Goal: Download file/media

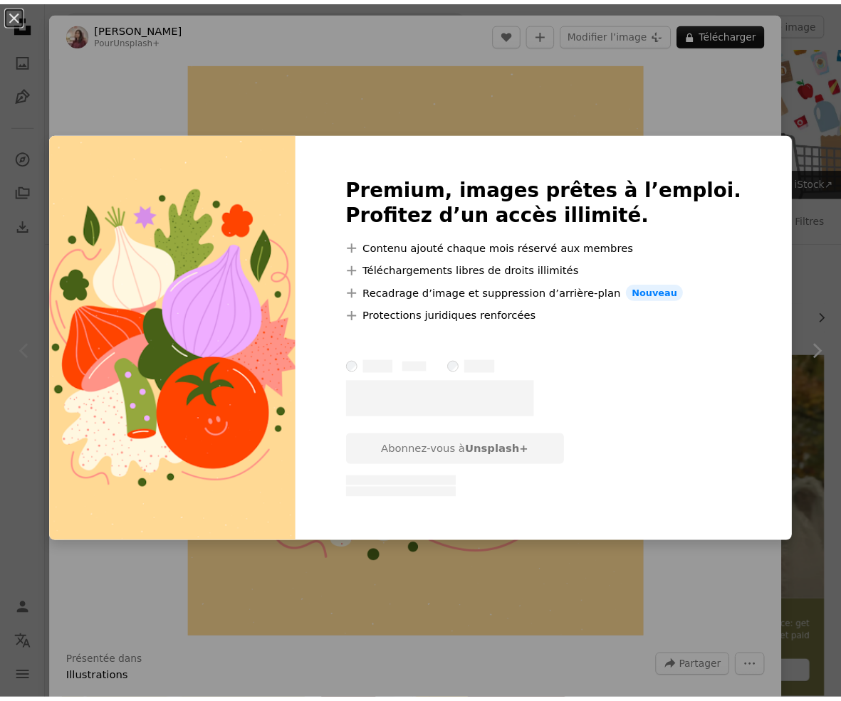
scroll to position [262, 0]
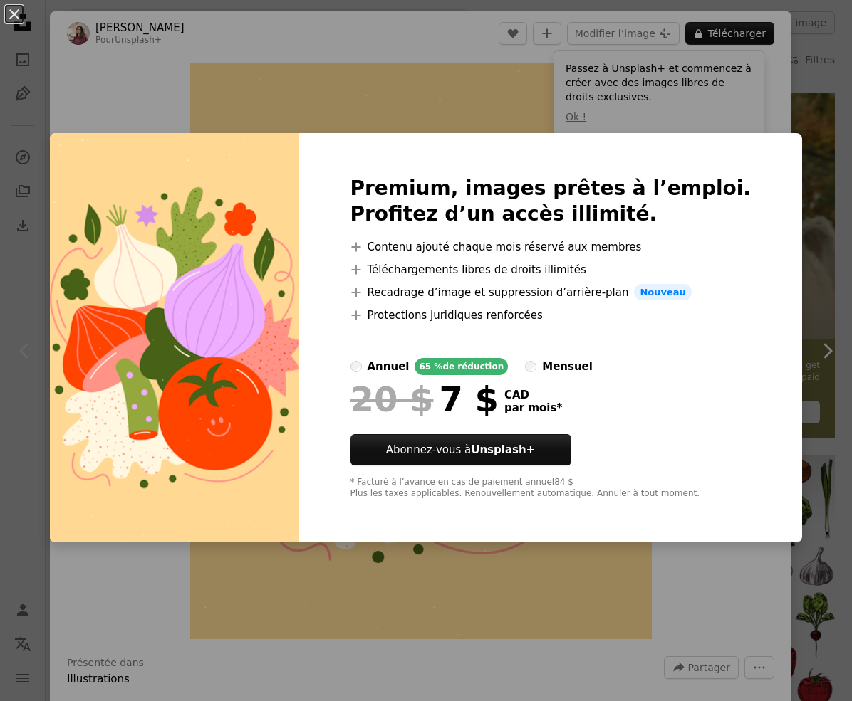
drag, startPoint x: 261, startPoint y: 80, endPoint x: 241, endPoint y: 76, distance: 20.4
click at [261, 80] on div "An X shape Premium, images prêtes à l’emploi. Profitez d’un accès illimité. A p…" at bounding box center [426, 350] width 852 height 701
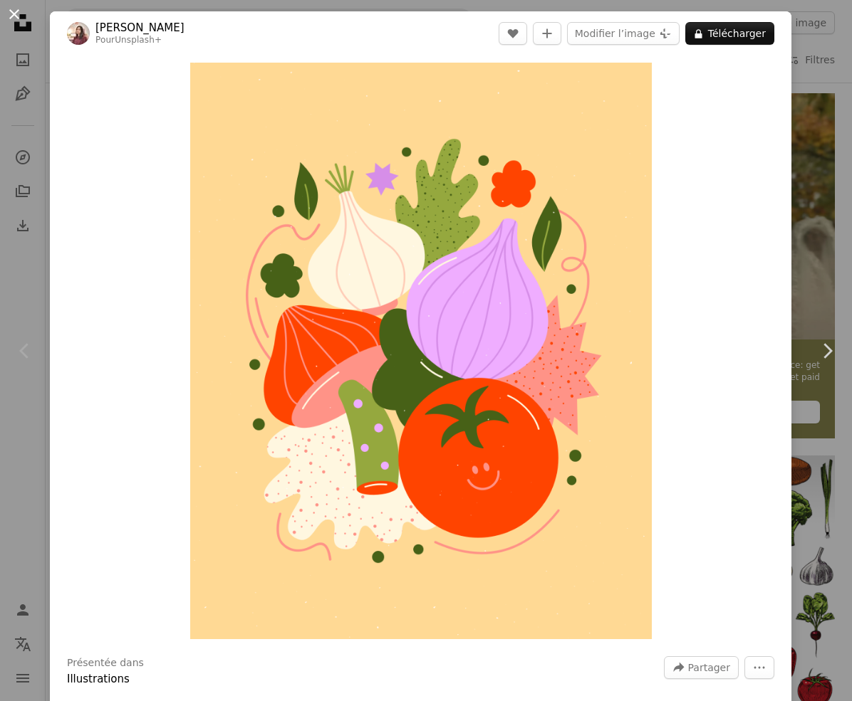
click at [14, 14] on button "An X shape" at bounding box center [14, 14] width 17 height 17
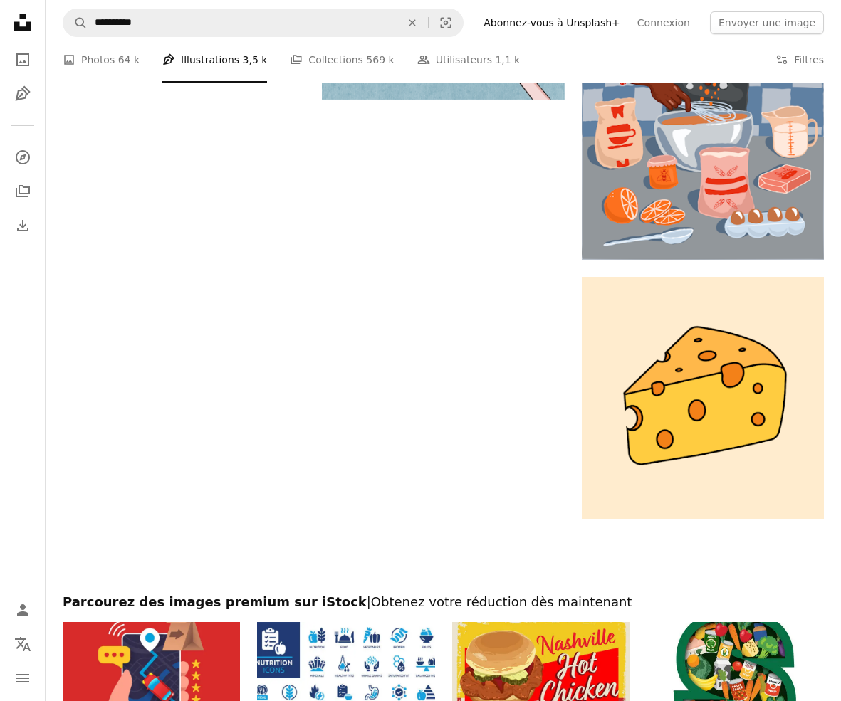
scroll to position [2635, 0]
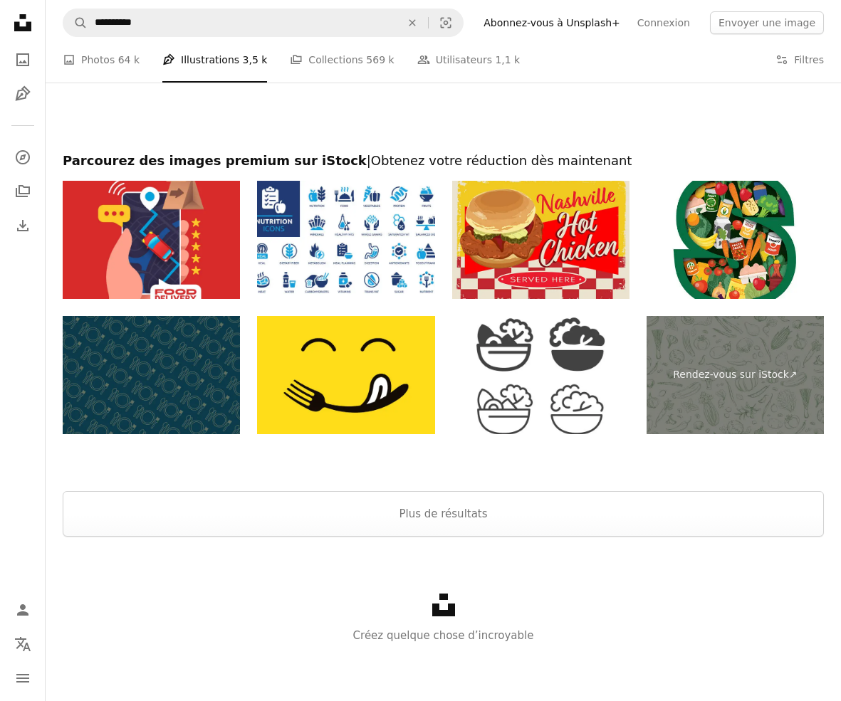
drag, startPoint x: 115, startPoint y: 63, endPoint x: 140, endPoint y: 57, distance: 25.6
click at [115, 62] on link "A photo Photos 64 k" at bounding box center [101, 60] width 77 height 46
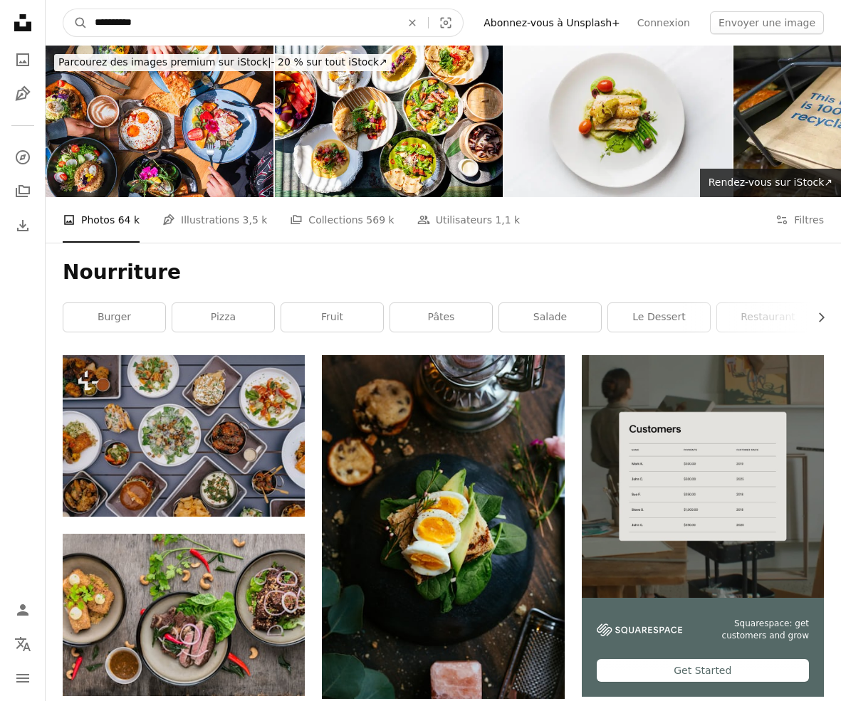
click at [428, 21] on icon "An X shape" at bounding box center [412, 22] width 31 height 11
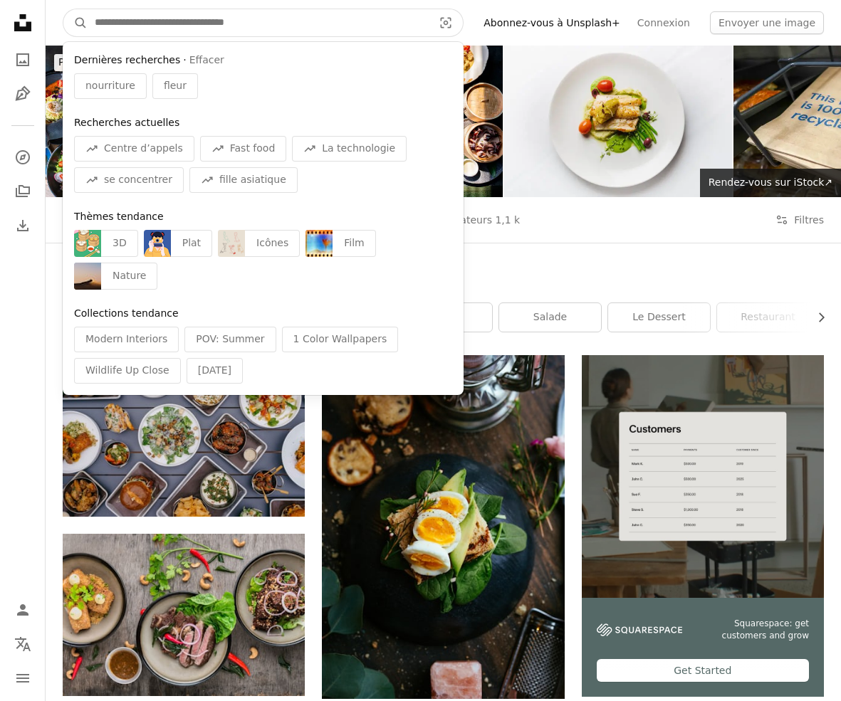
click at [155, 25] on input "Rechercher des visuels sur tout le site" at bounding box center [258, 22] width 341 height 27
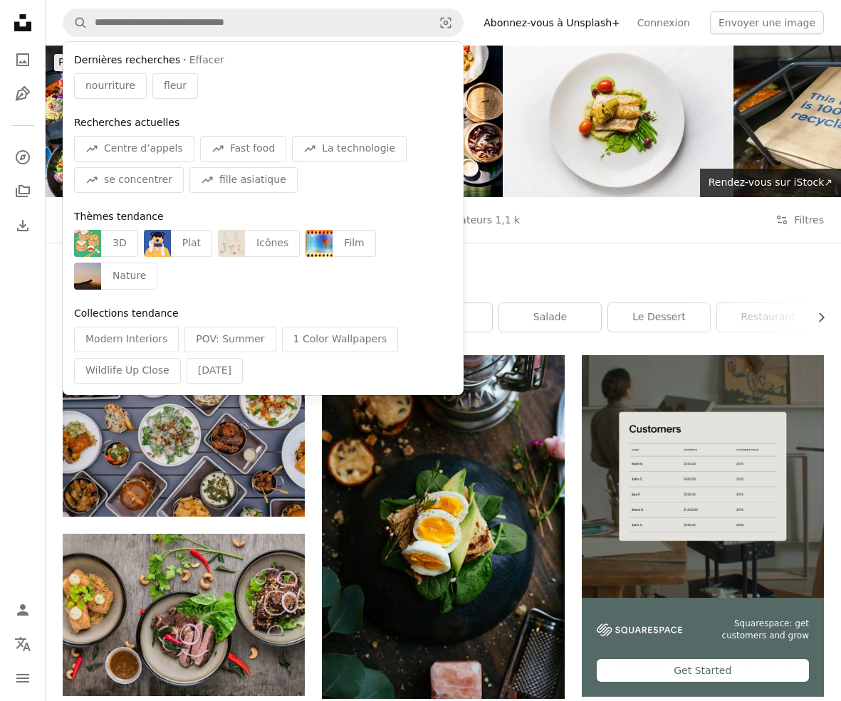
click at [23, 23] on icon "Unsplash logo Accueil Unsplash" at bounding box center [23, 23] width 28 height 28
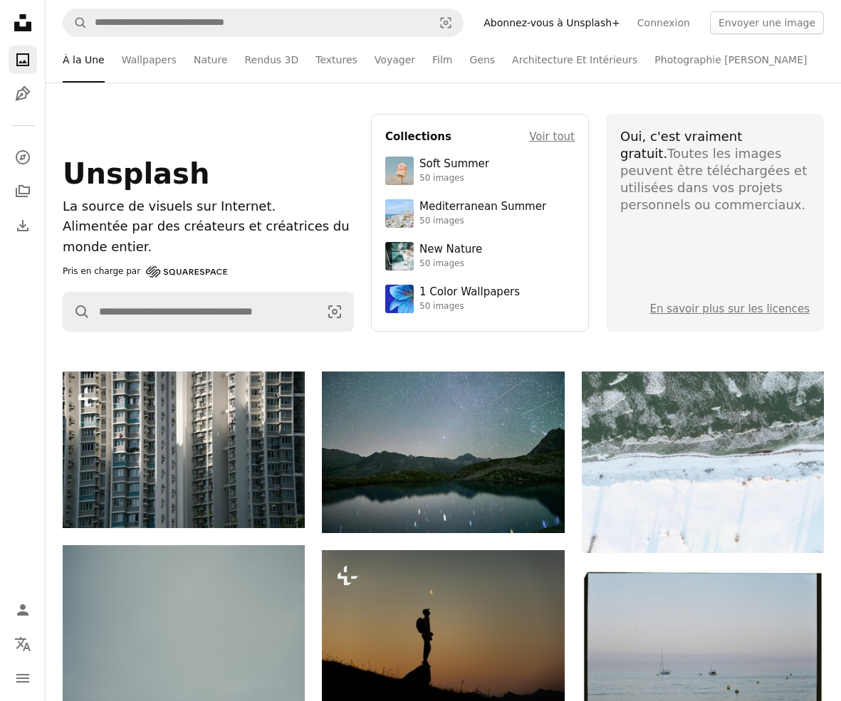
scroll to position [15, 0]
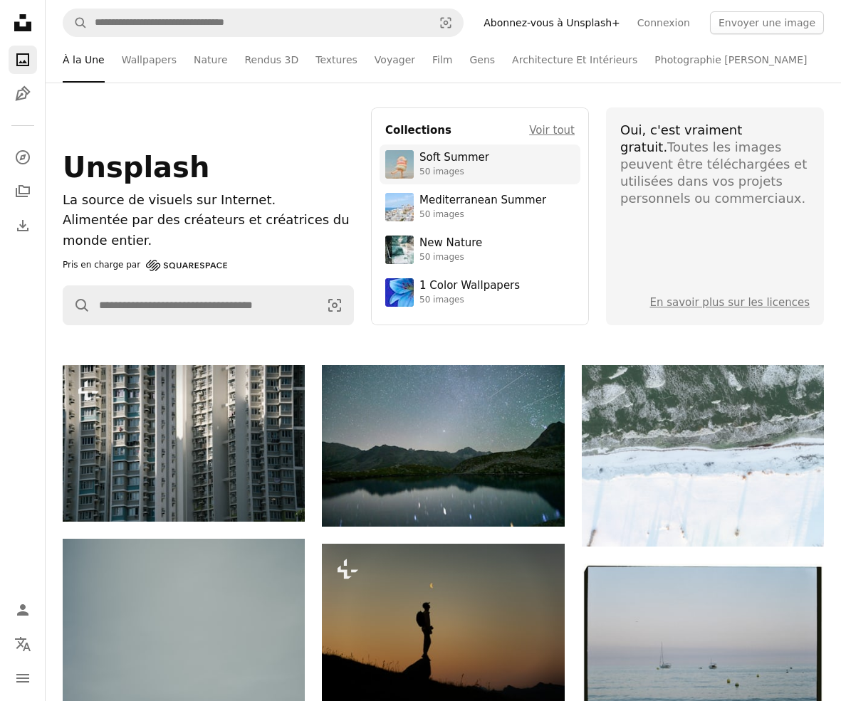
click at [444, 156] on div "Soft Summer" at bounding box center [454, 158] width 70 height 14
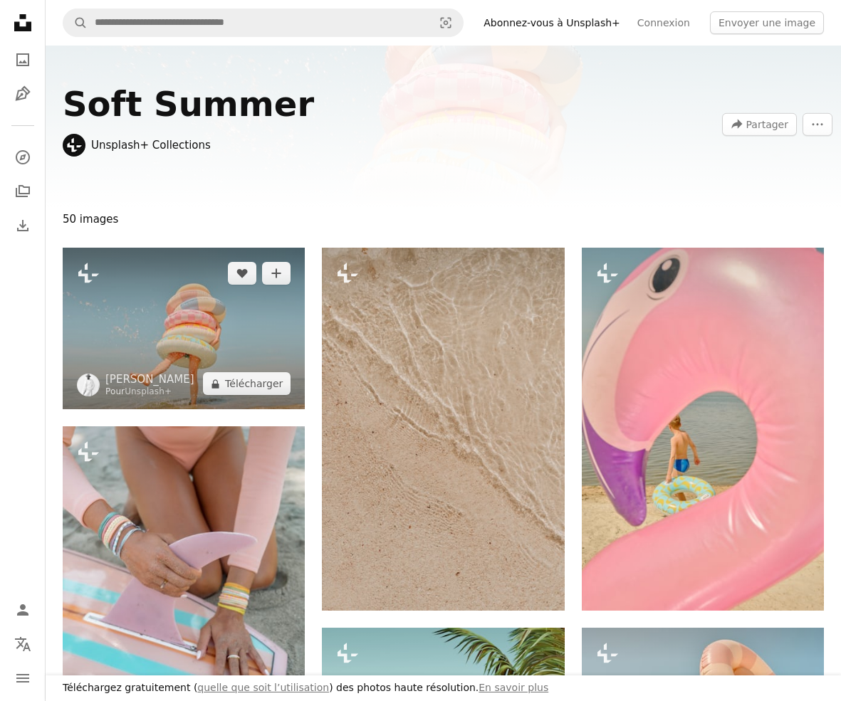
click at [194, 334] on img at bounding box center [184, 329] width 242 height 162
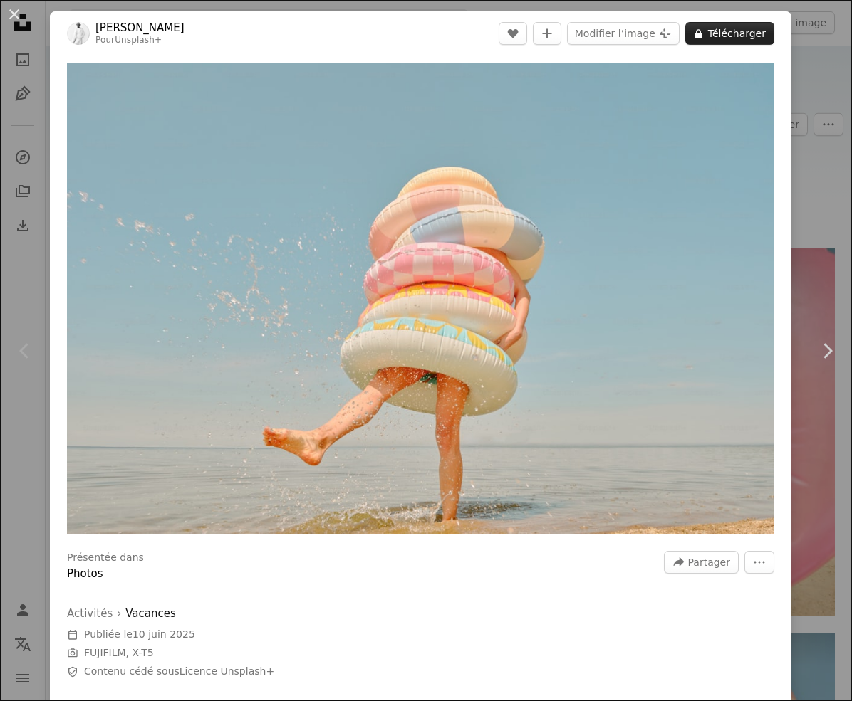
click at [729, 37] on button "A lock Télécharger" at bounding box center [729, 33] width 89 height 23
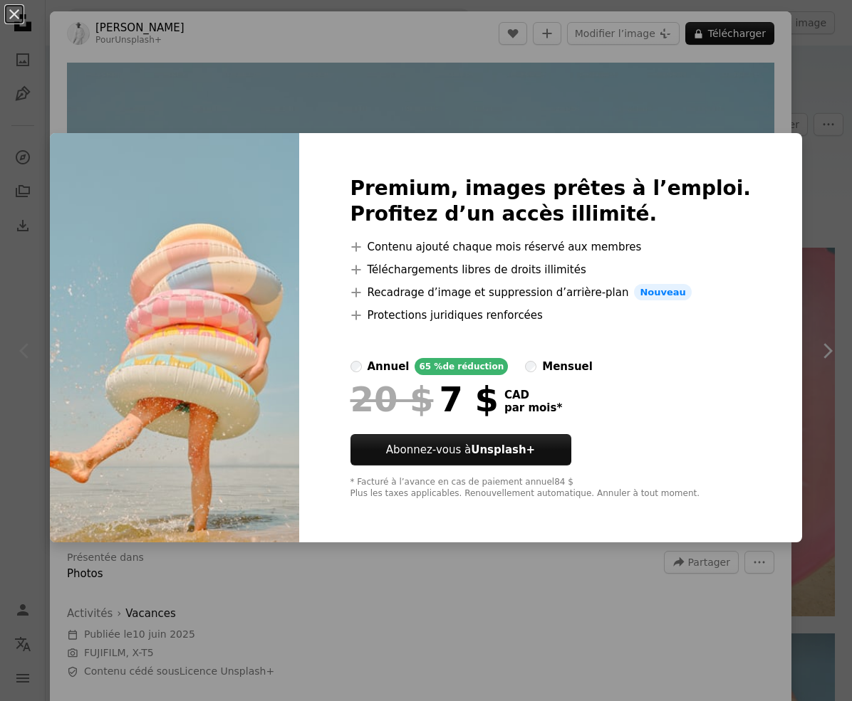
drag, startPoint x: 54, startPoint y: 43, endPoint x: 88, endPoint y: 34, distance: 35.2
click at [54, 43] on div "An X shape Premium, images prêtes à l’emploi. Profitez d’un accès illimité. A p…" at bounding box center [426, 350] width 852 height 701
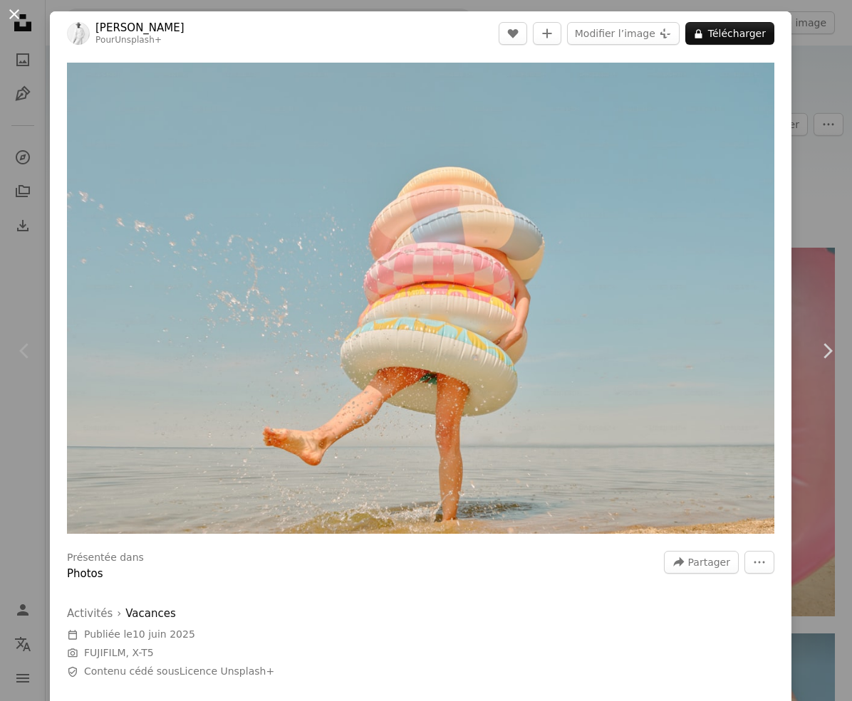
click at [6, 14] on button "An X shape" at bounding box center [14, 14] width 17 height 17
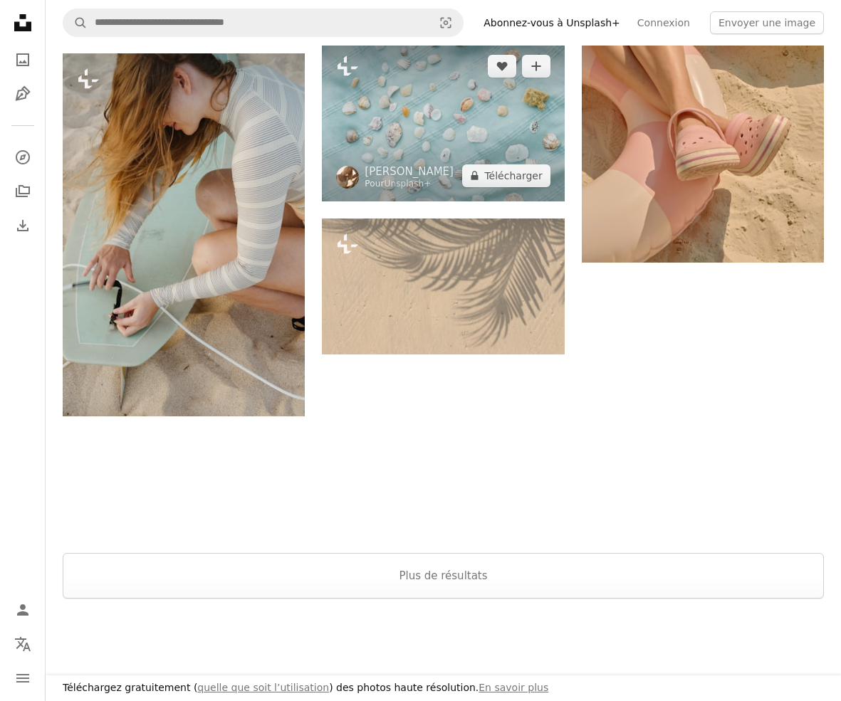
scroll to position [1640, 0]
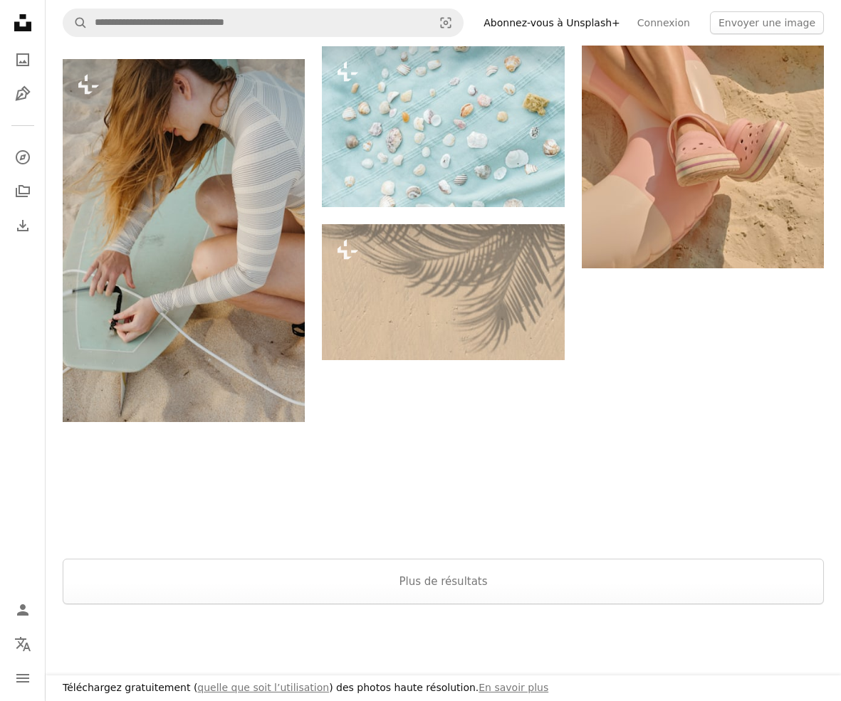
click at [25, 16] on icon at bounding box center [22, 22] width 17 height 17
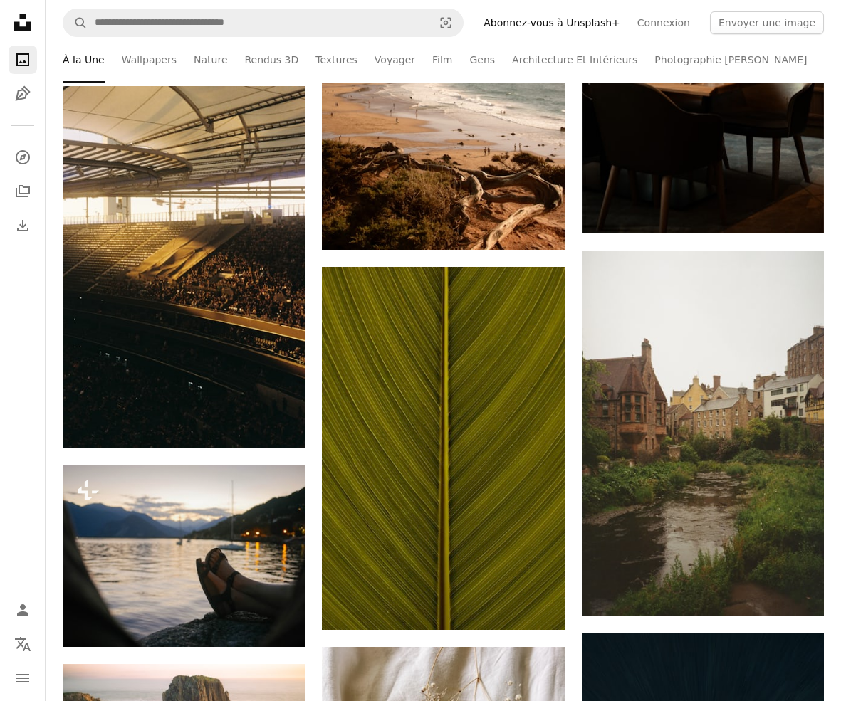
scroll to position [1731, 0]
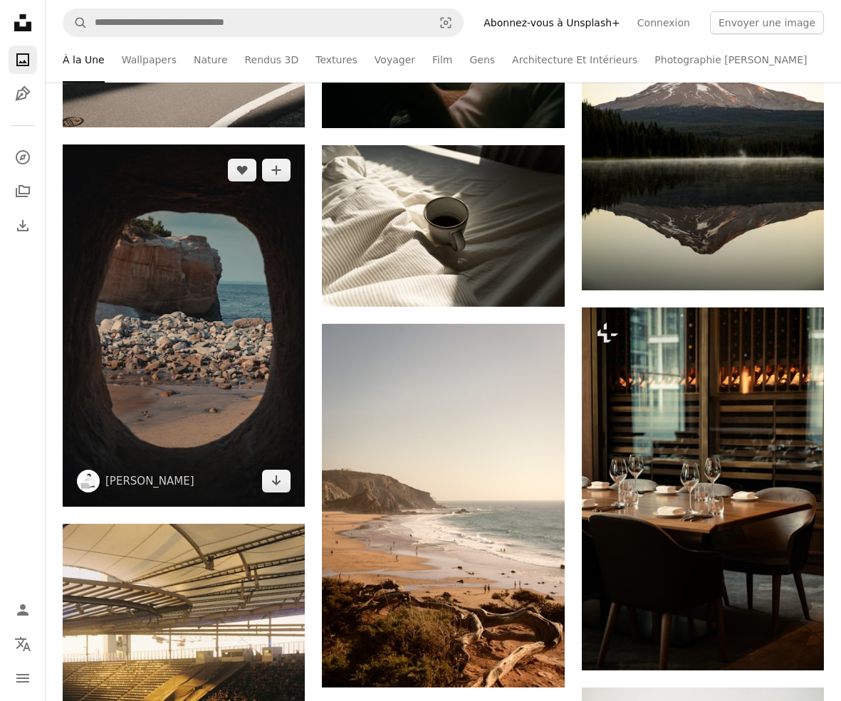
click at [244, 204] on img at bounding box center [184, 326] width 242 height 363
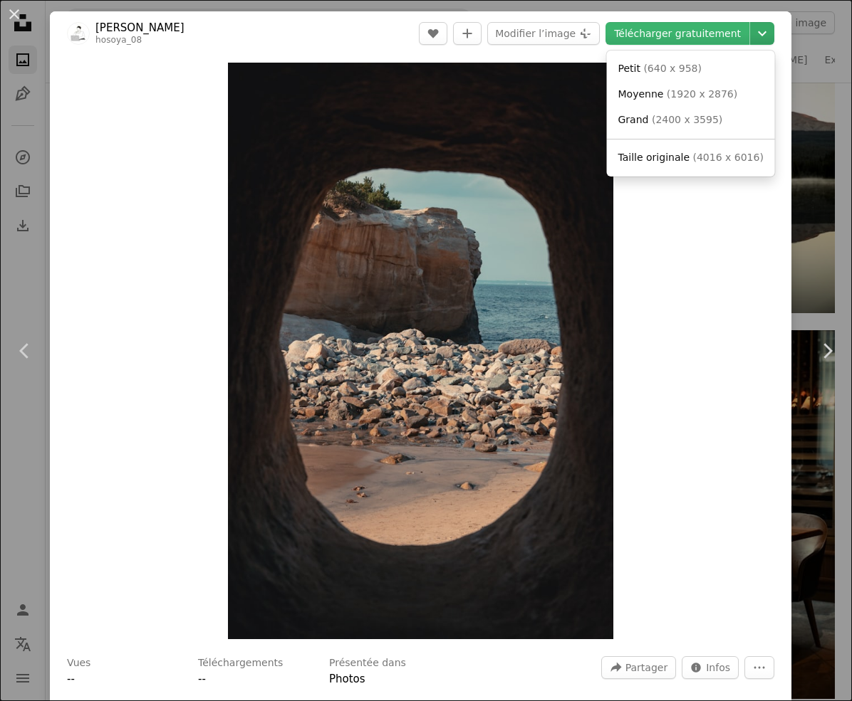
click at [758, 33] on icon "Chevron down" at bounding box center [762, 33] width 23 height 17
click at [726, 95] on span "( 1920 x 2876 )" at bounding box center [702, 93] width 70 height 11
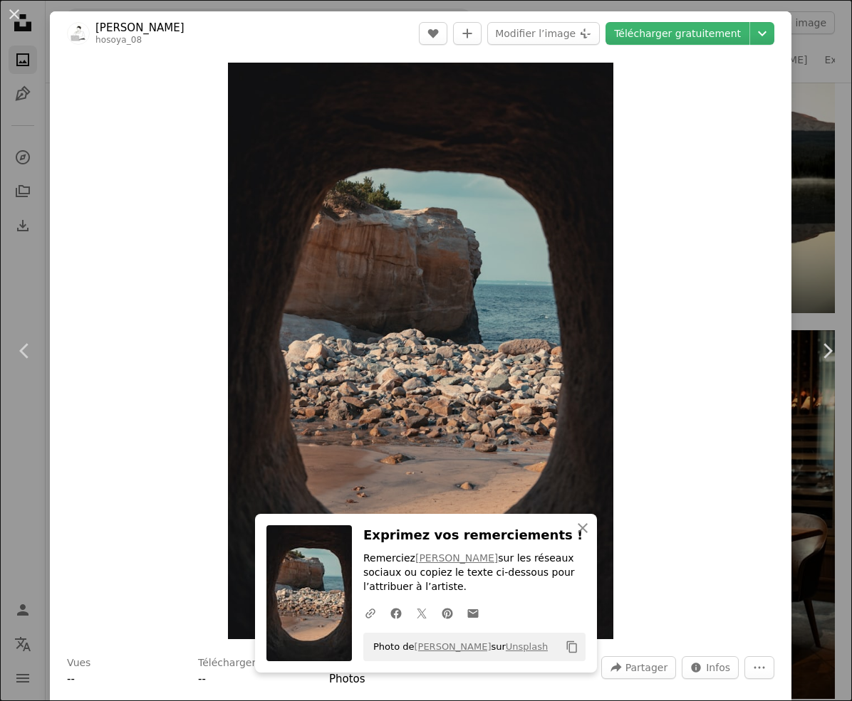
drag, startPoint x: 706, startPoint y: 175, endPoint x: 706, endPoint y: 140, distance: 34.9
click at [706, 174] on div "Zoom in" at bounding box center [420, 351] width 741 height 591
click at [23, 17] on button "An X shape" at bounding box center [14, 14] width 17 height 17
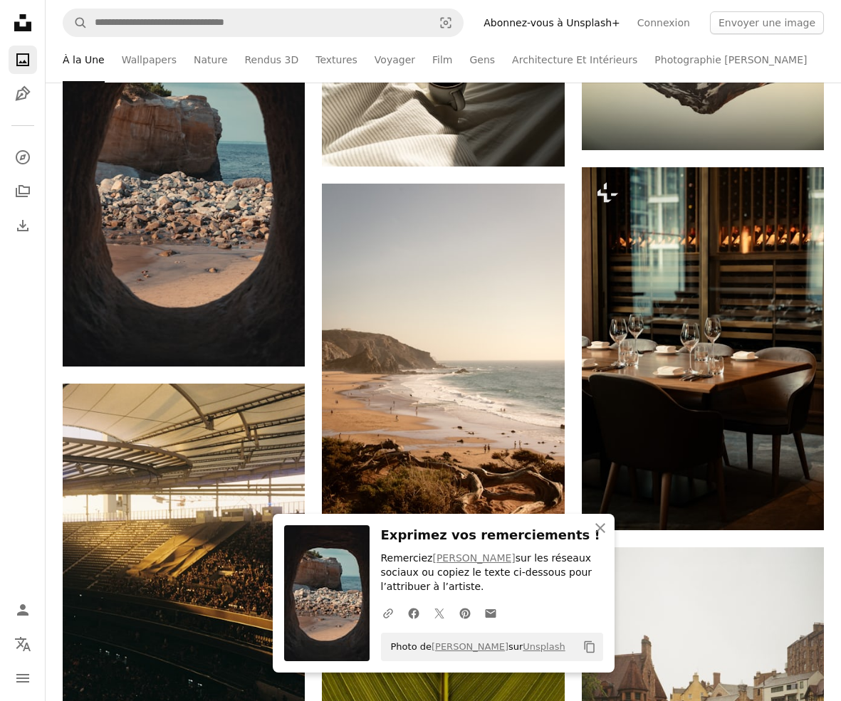
scroll to position [1865, 0]
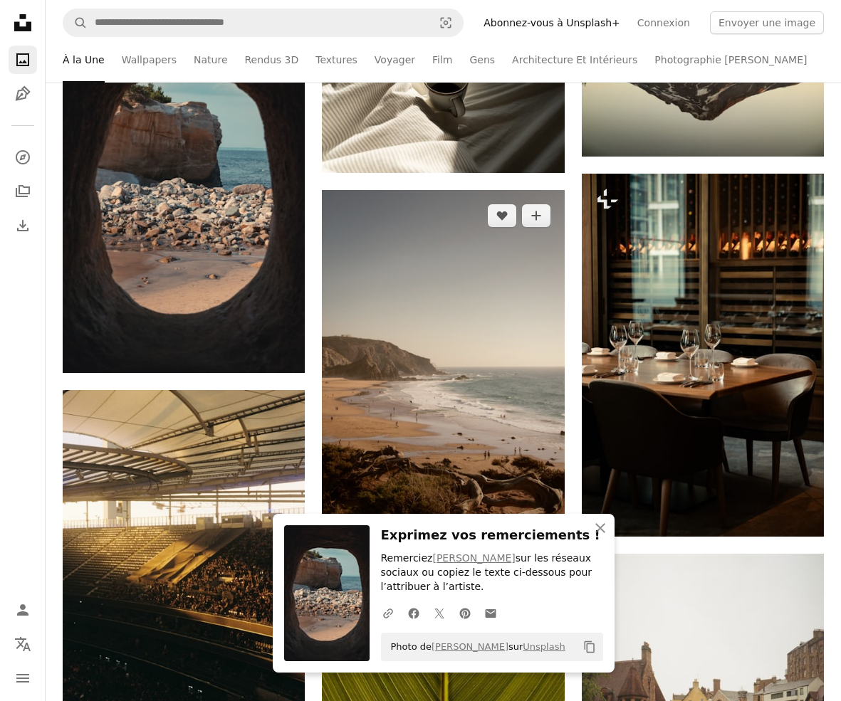
click at [421, 378] on img at bounding box center [443, 371] width 242 height 363
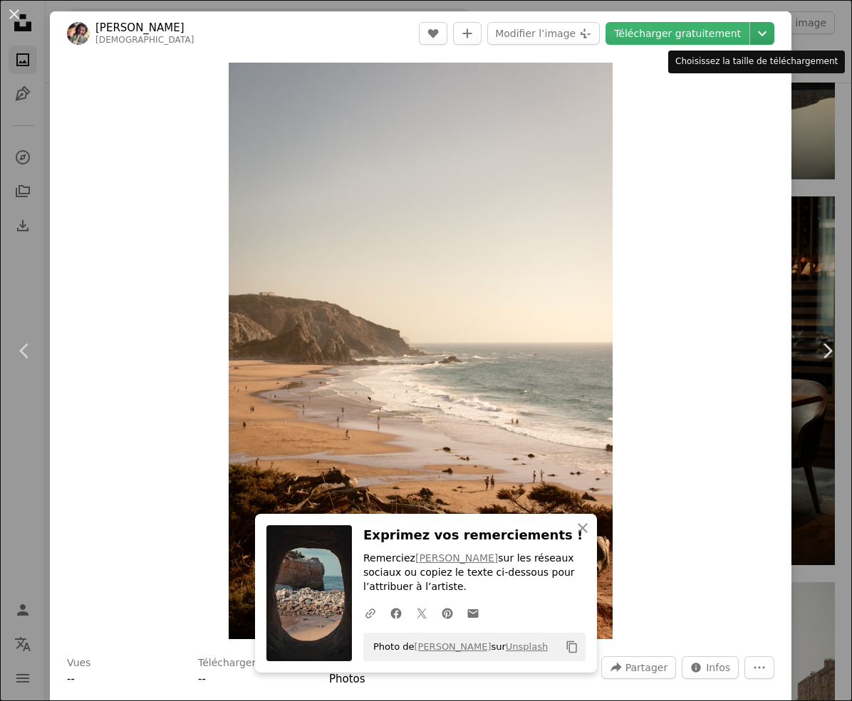
click at [758, 35] on icon "Choisissez la taille de téléchargement" at bounding box center [762, 33] width 9 height 5
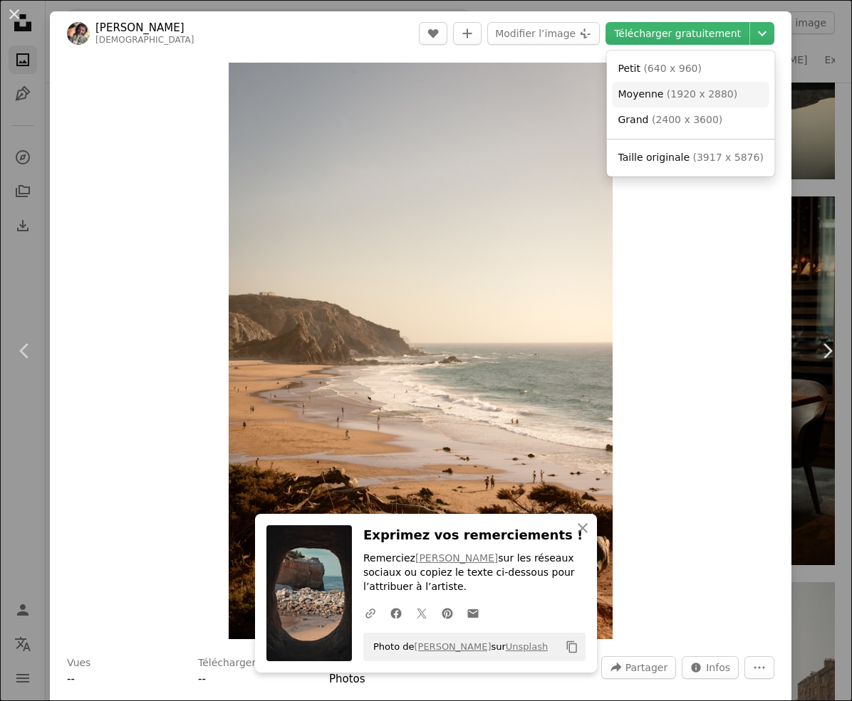
click at [727, 90] on span "( 1920 x 2880 )" at bounding box center [702, 93] width 70 height 11
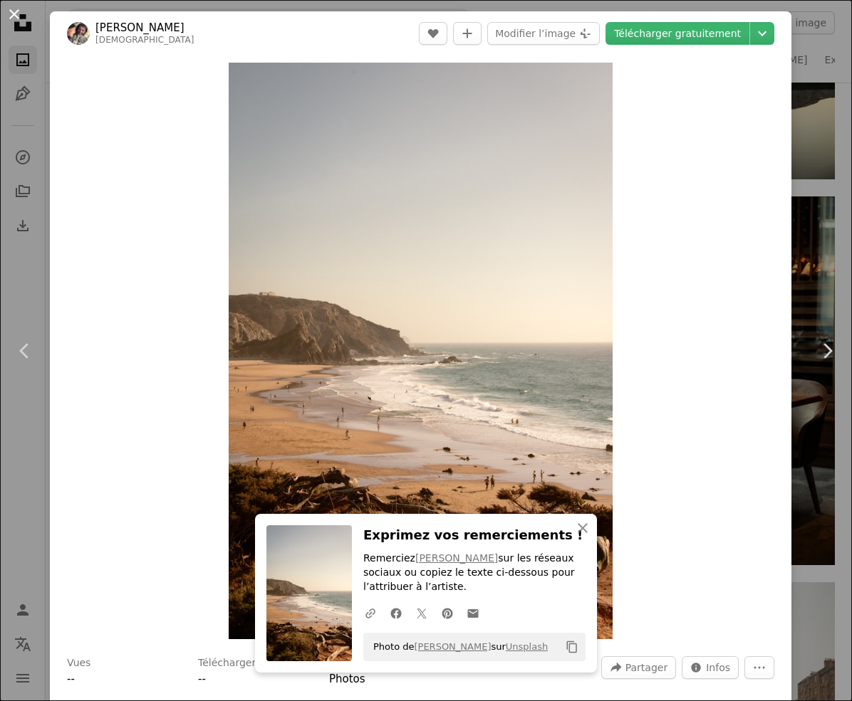
click at [16, 15] on button "An X shape" at bounding box center [14, 14] width 17 height 17
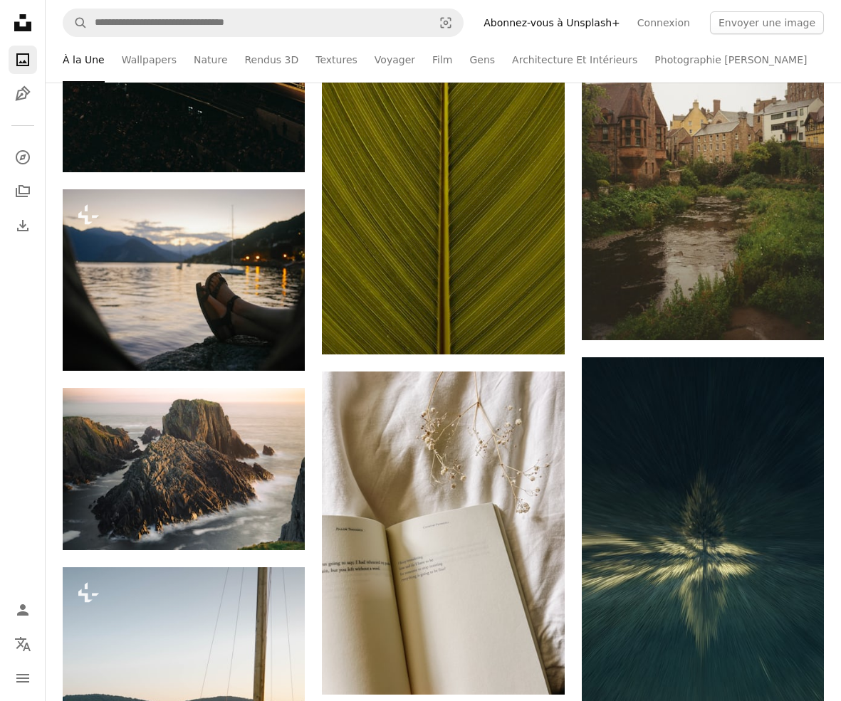
scroll to position [2496, 0]
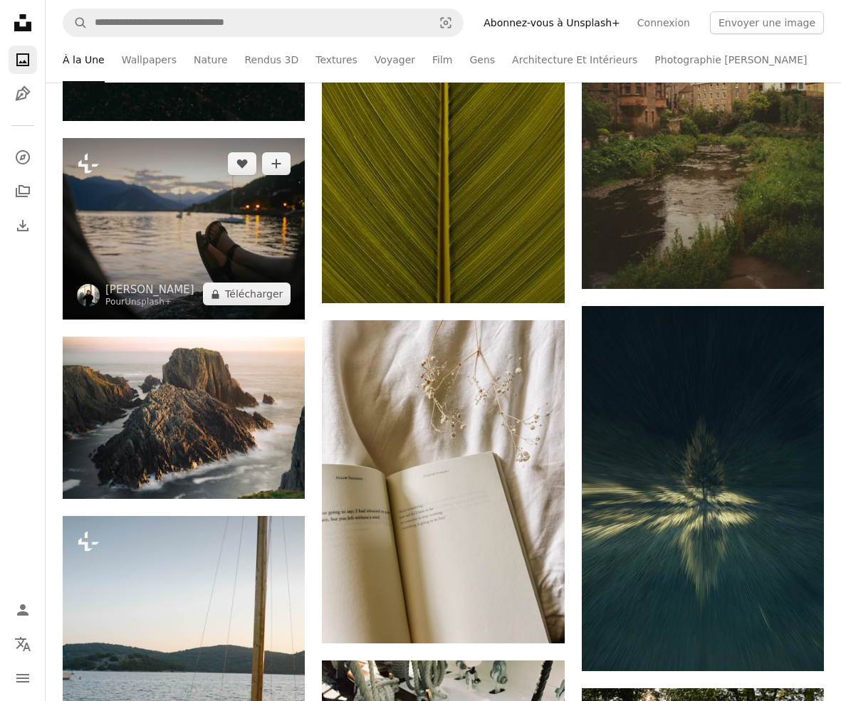
click at [263, 253] on img at bounding box center [184, 229] width 242 height 182
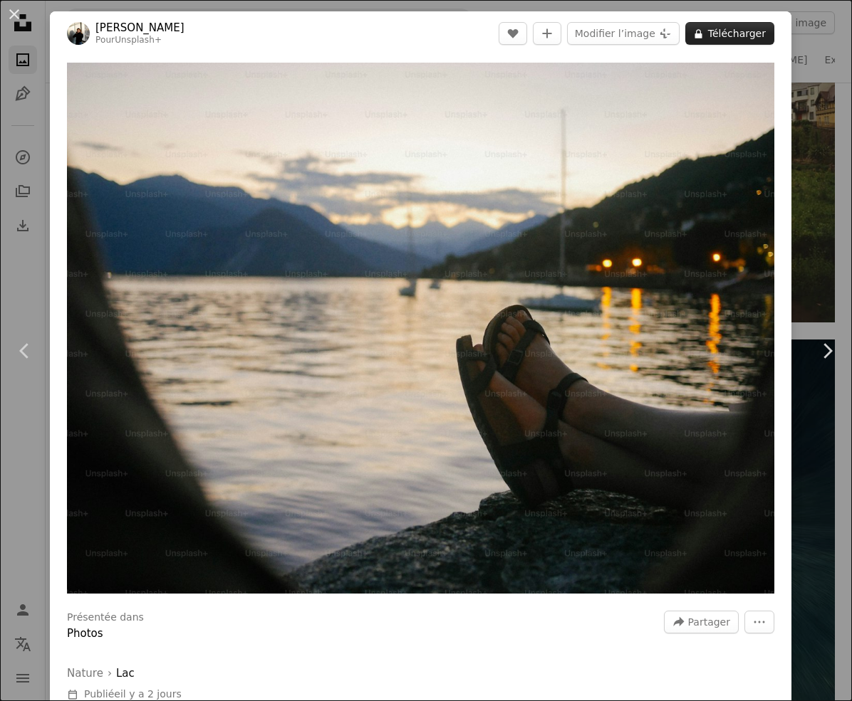
click at [738, 41] on button "A lock Télécharger" at bounding box center [729, 33] width 89 height 23
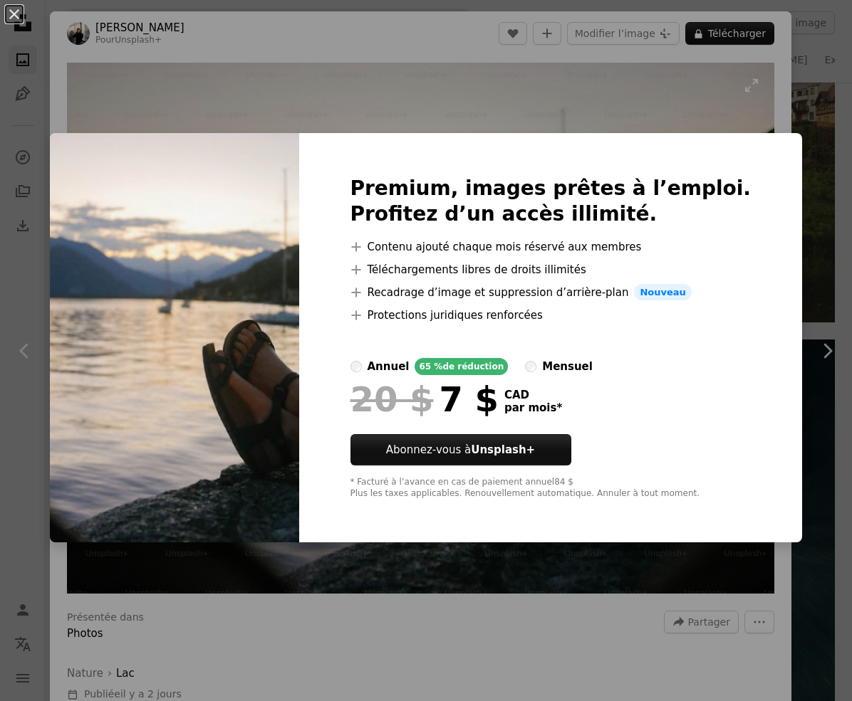
drag, startPoint x: 332, startPoint y: 104, endPoint x: 285, endPoint y: 97, distance: 47.5
click at [330, 103] on div "An X shape Premium, images prêtes à l’emploi. Profitez d’un accès illimité. A p…" at bounding box center [426, 350] width 852 height 701
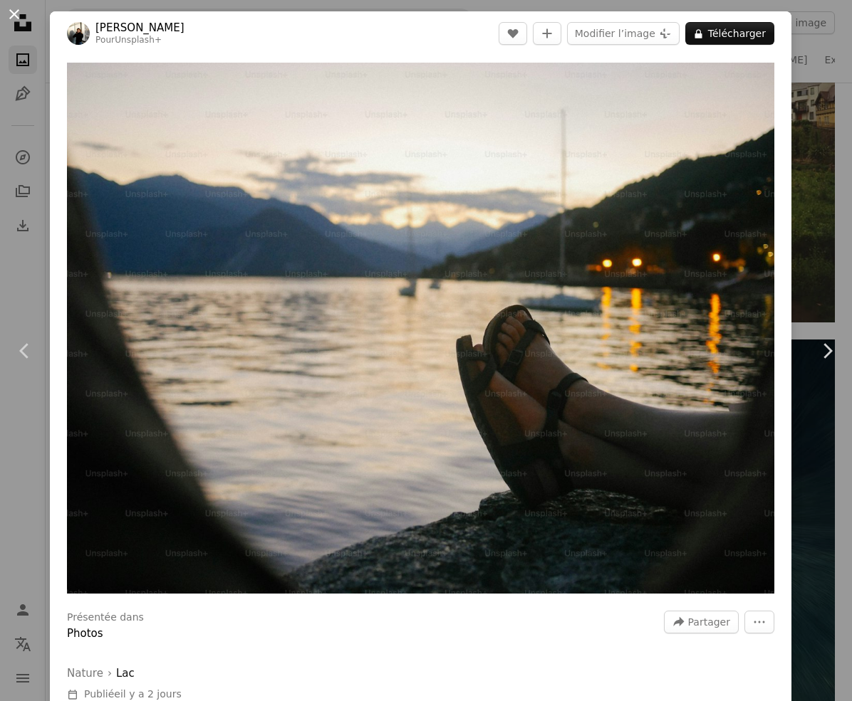
click at [12, 17] on button "An X shape" at bounding box center [14, 14] width 17 height 17
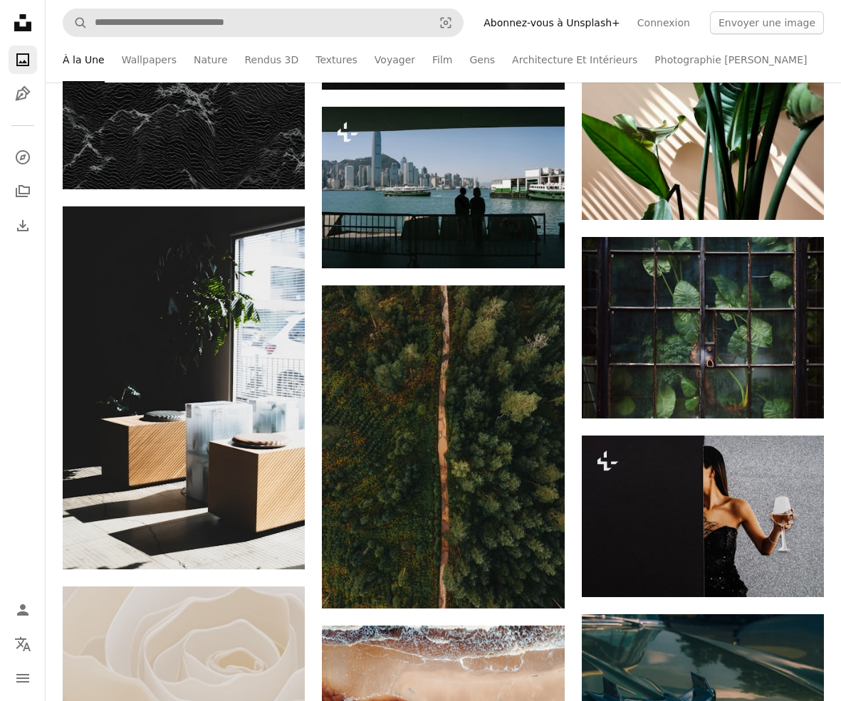
scroll to position [4908, 0]
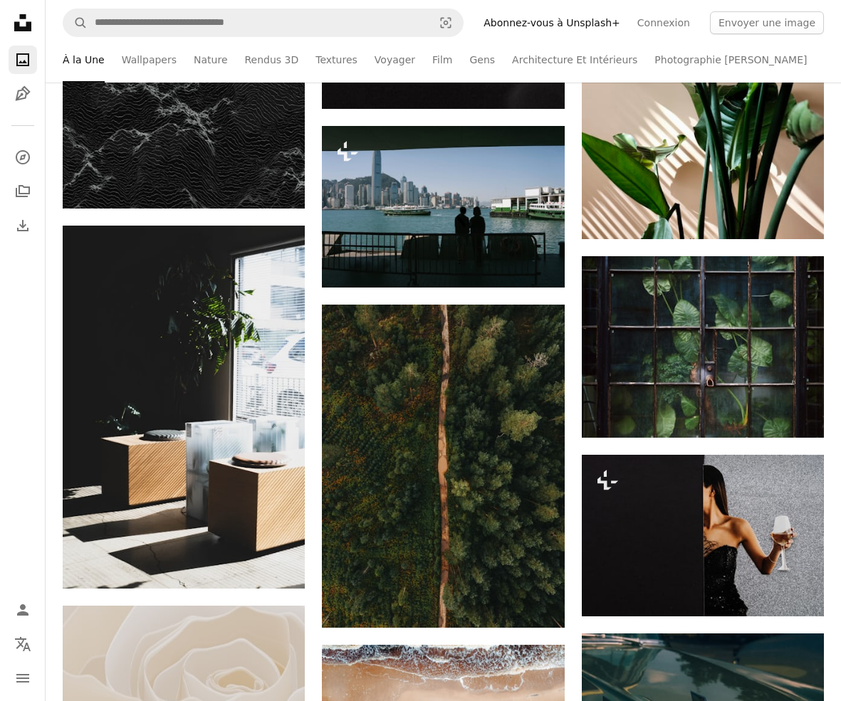
click at [335, 41] on nav "A magnifying glass Visual search Abonnez-vous à Unsplash+ Connexion Envoyer une…" at bounding box center [443, 23] width 795 height 46
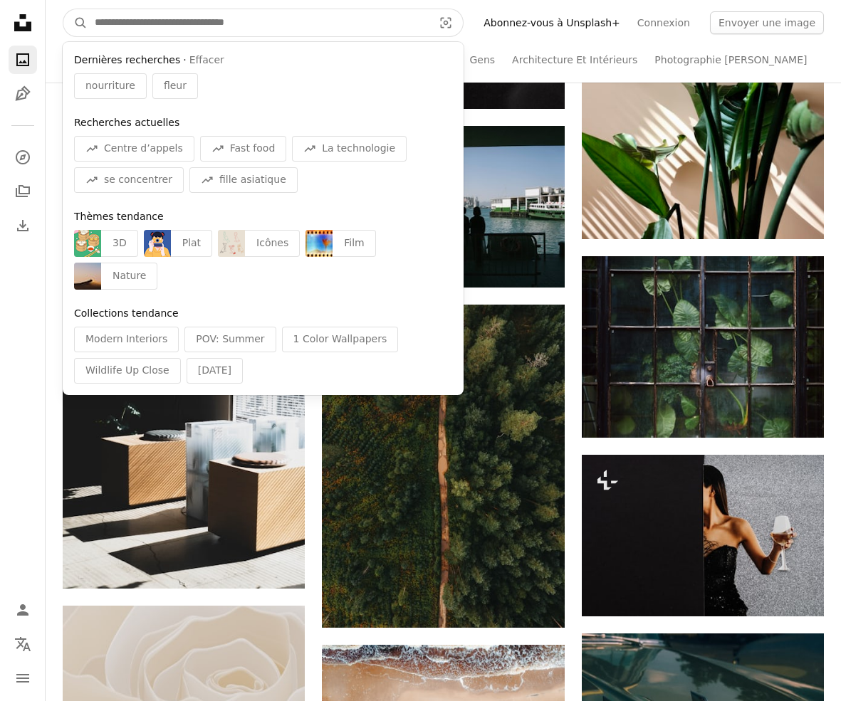
click at [336, 21] on input "Rechercher des visuels sur tout le site" at bounding box center [258, 22] width 341 height 27
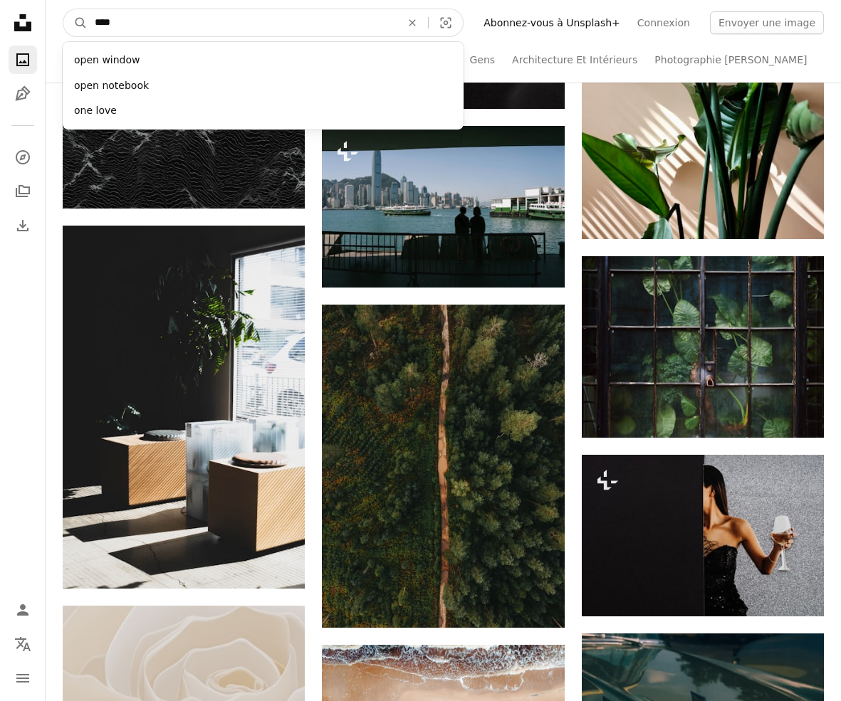
type input "*****"
click button "A magnifying glass" at bounding box center [75, 22] width 24 height 27
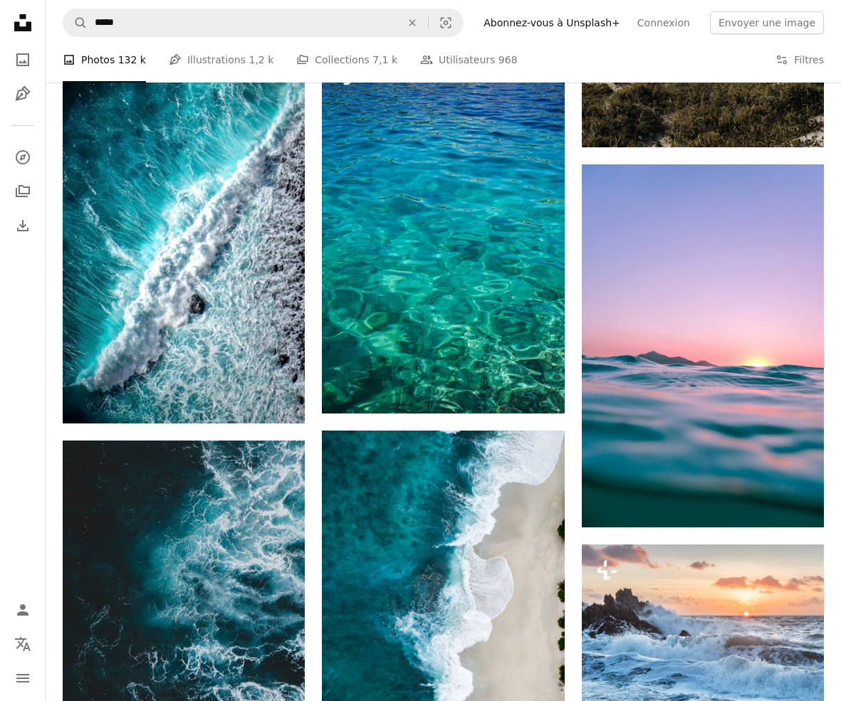
scroll to position [2836, 0]
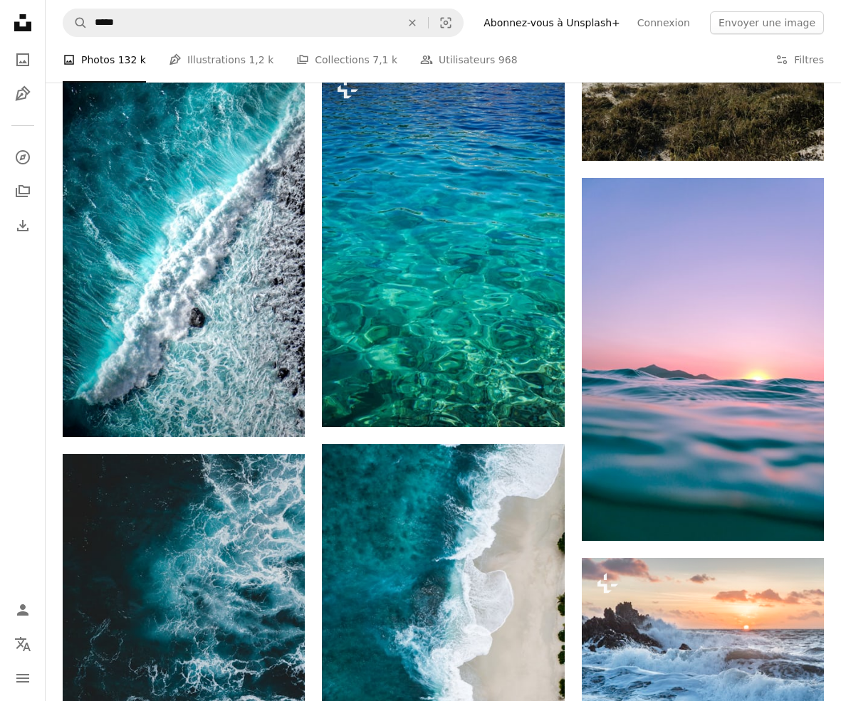
click at [24, 26] on icon at bounding box center [22, 22] width 17 height 17
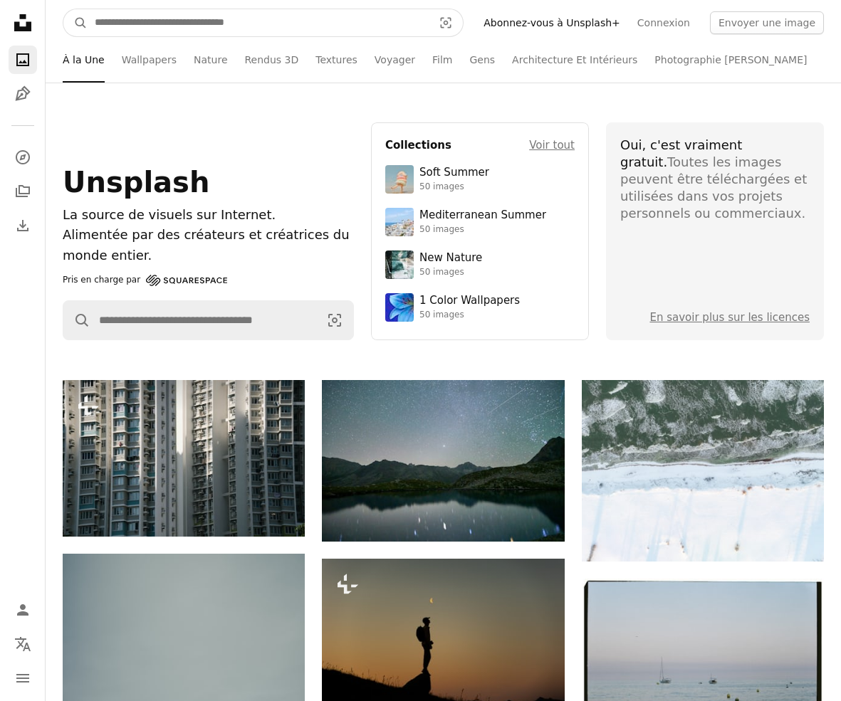
click at [187, 25] on input "Rechercher des visuels sur tout le site" at bounding box center [258, 22] width 341 height 27
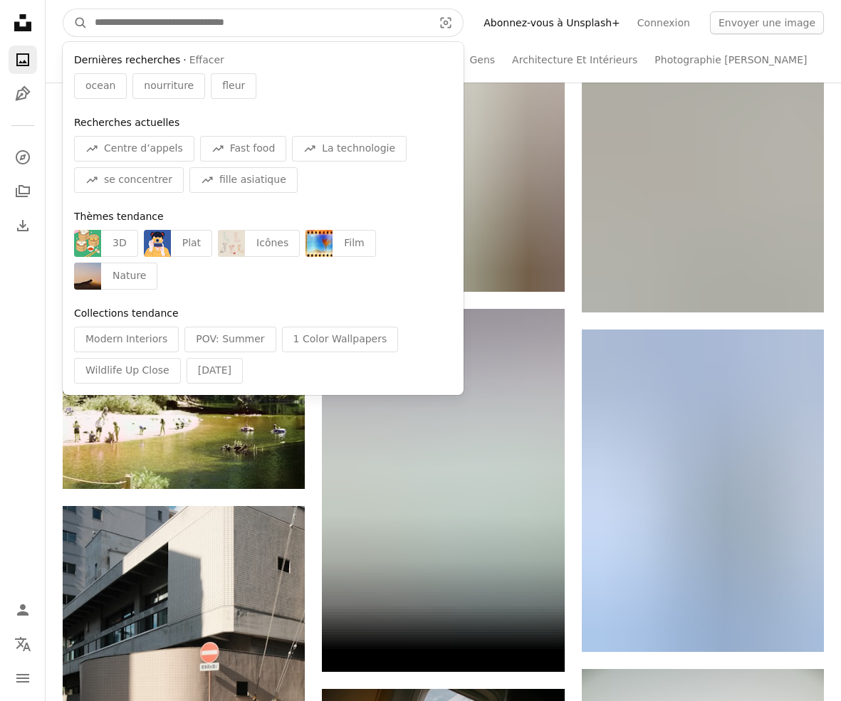
scroll to position [1046, 0]
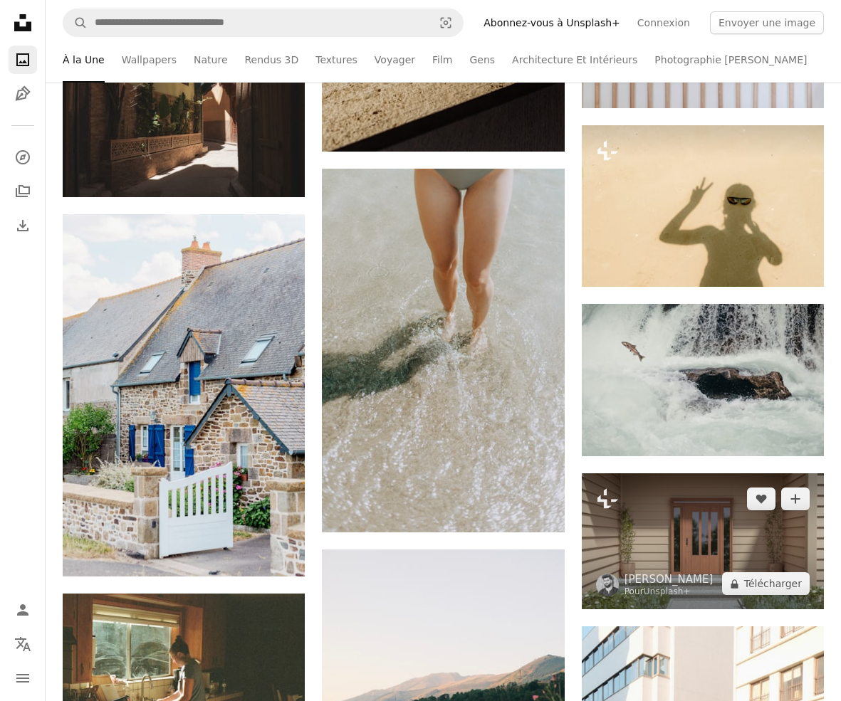
scroll to position [11320, 0]
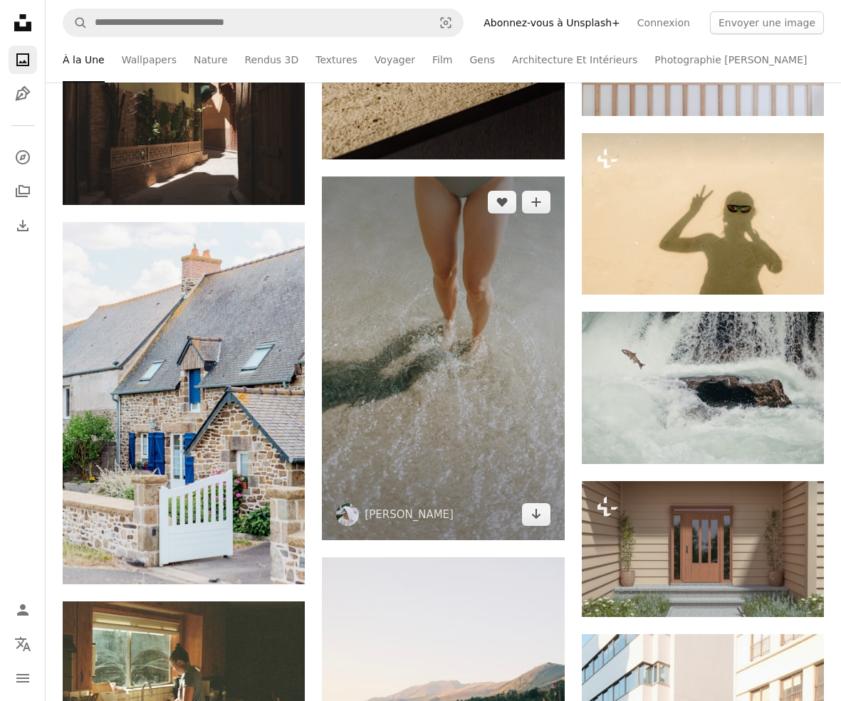
click at [521, 400] on img at bounding box center [443, 358] width 242 height 363
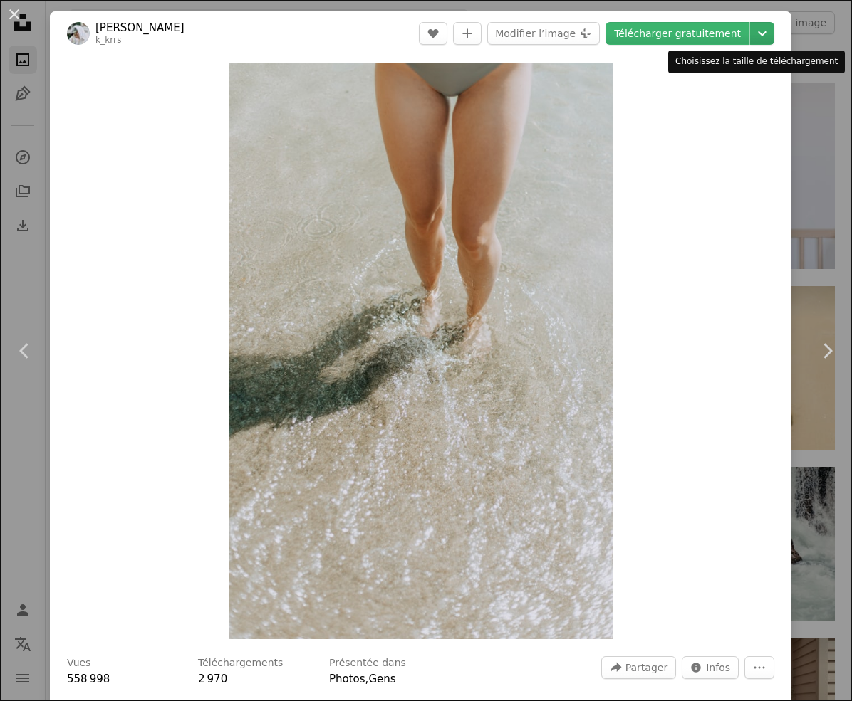
click at [756, 32] on icon "Chevron down" at bounding box center [762, 33] width 23 height 17
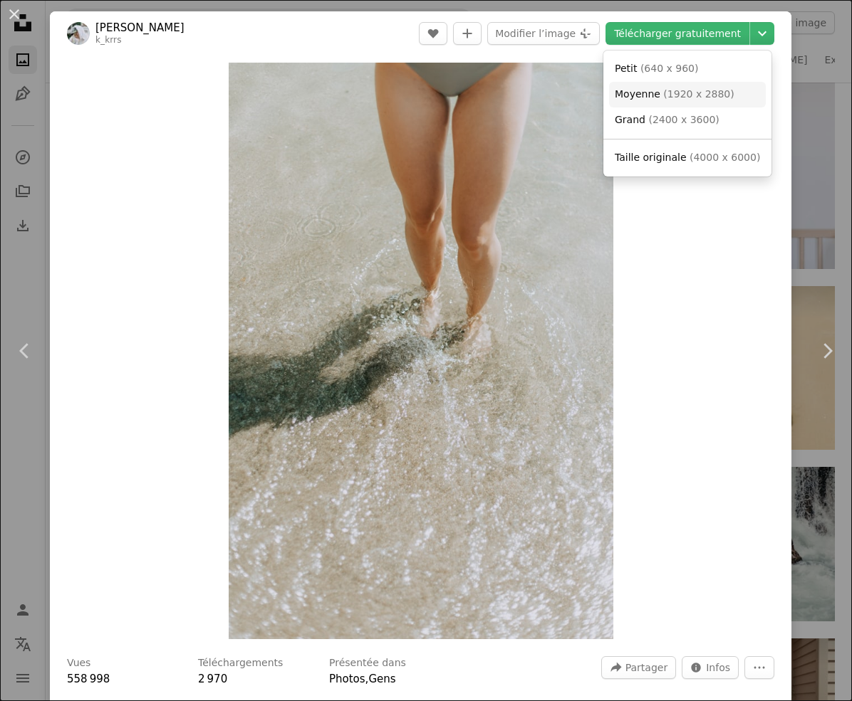
click at [723, 93] on span "( 1920 x 2880 )" at bounding box center [698, 93] width 70 height 11
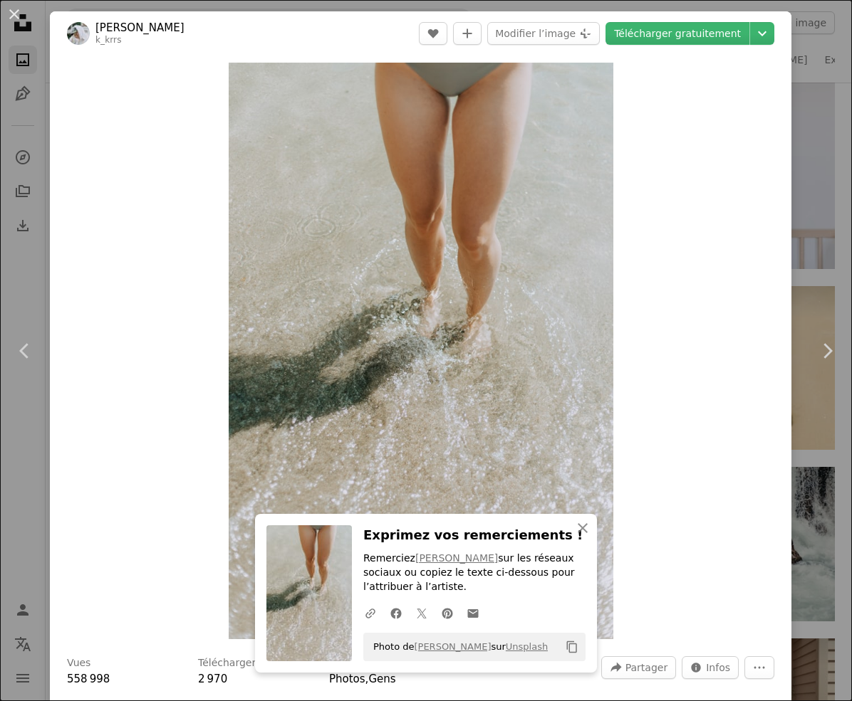
drag, startPoint x: 16, startPoint y: 11, endPoint x: 23, endPoint y: 0, distance: 13.8
click at [16, 11] on button "An X shape" at bounding box center [14, 14] width 17 height 17
